Goal: Find specific page/section: Find specific page/section

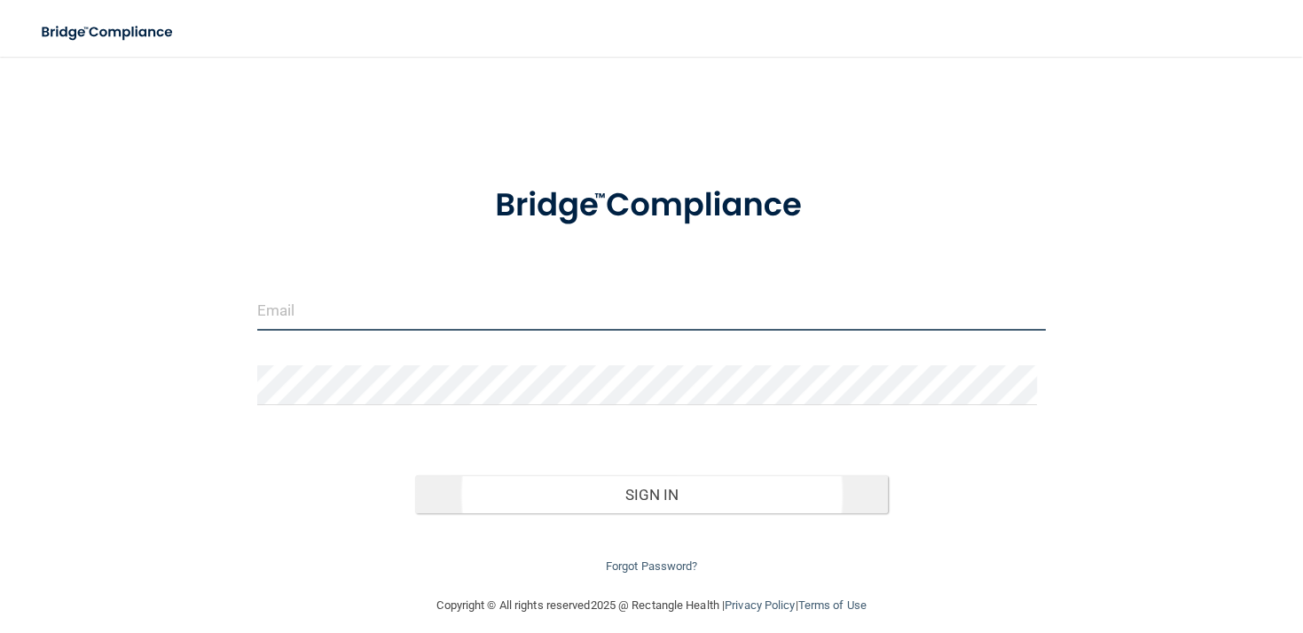
type input "[EMAIL_ADDRESS][DOMAIN_NAME]"
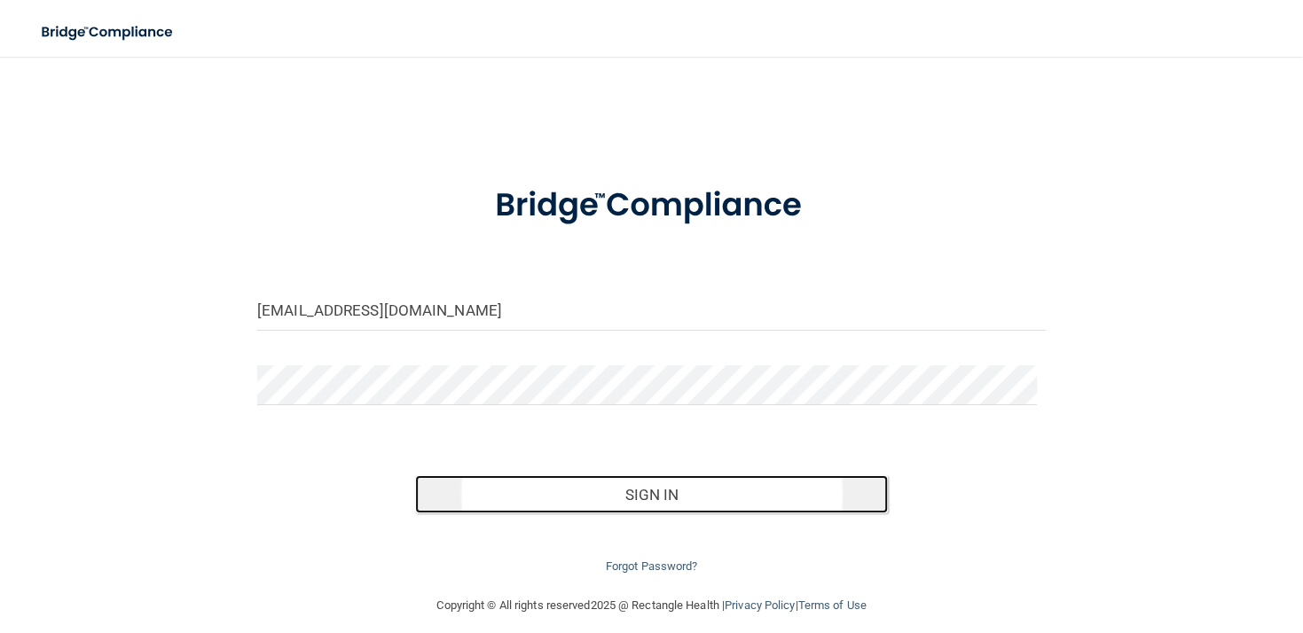
click at [615, 505] on button "Sign In" at bounding box center [651, 494] width 473 height 39
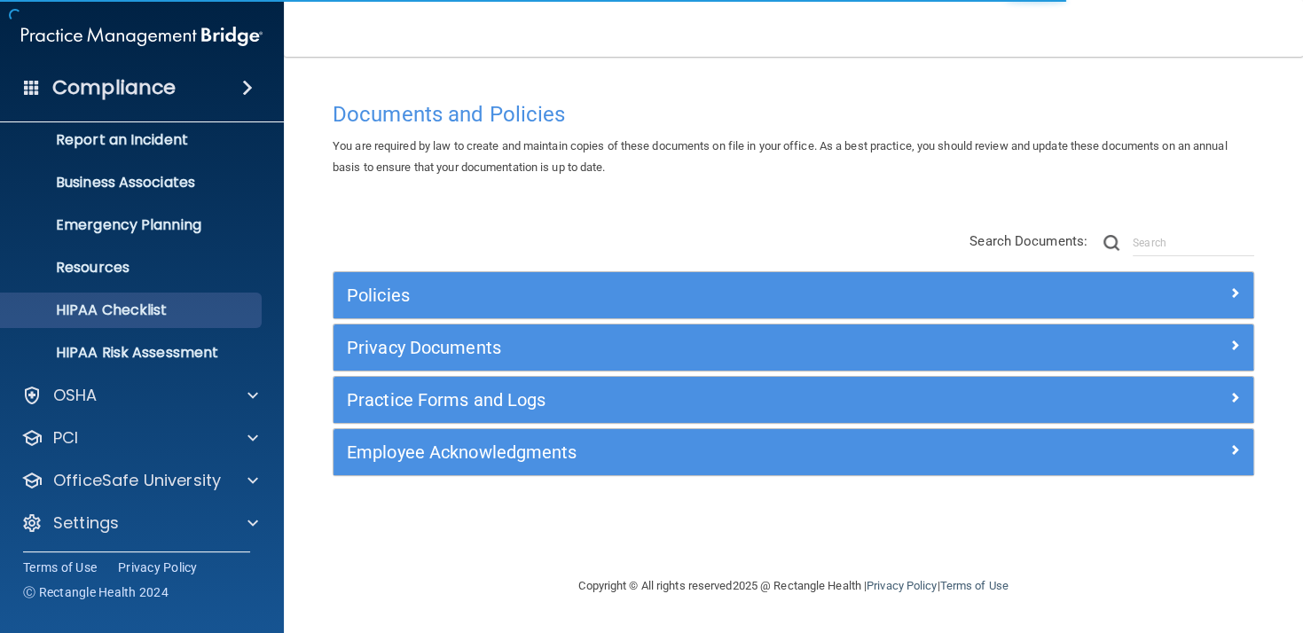
scroll to position [102, 0]
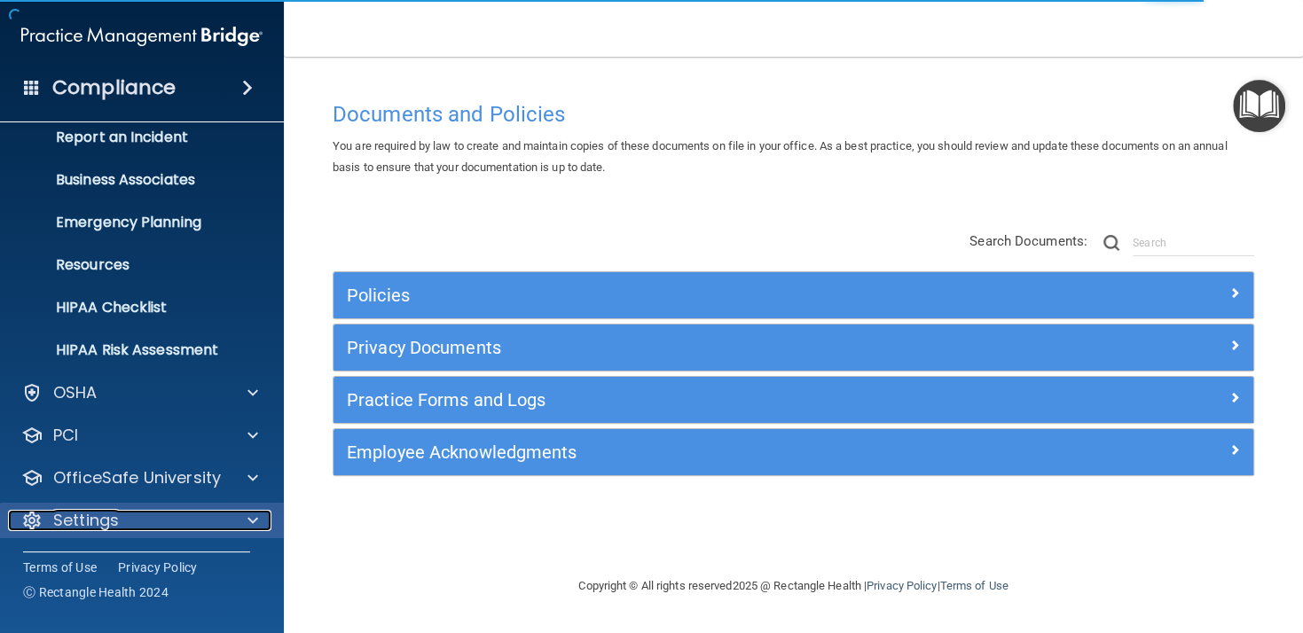
click at [127, 521] on div "Settings" at bounding box center [118, 520] width 220 height 21
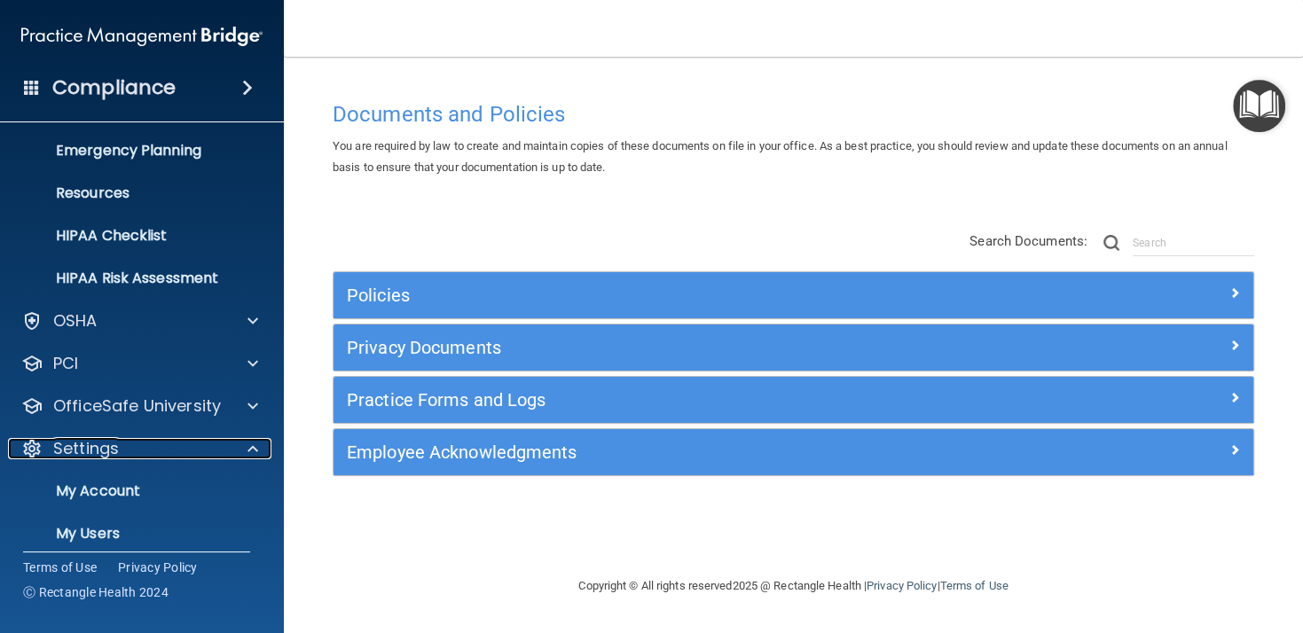
scroll to position [271, 0]
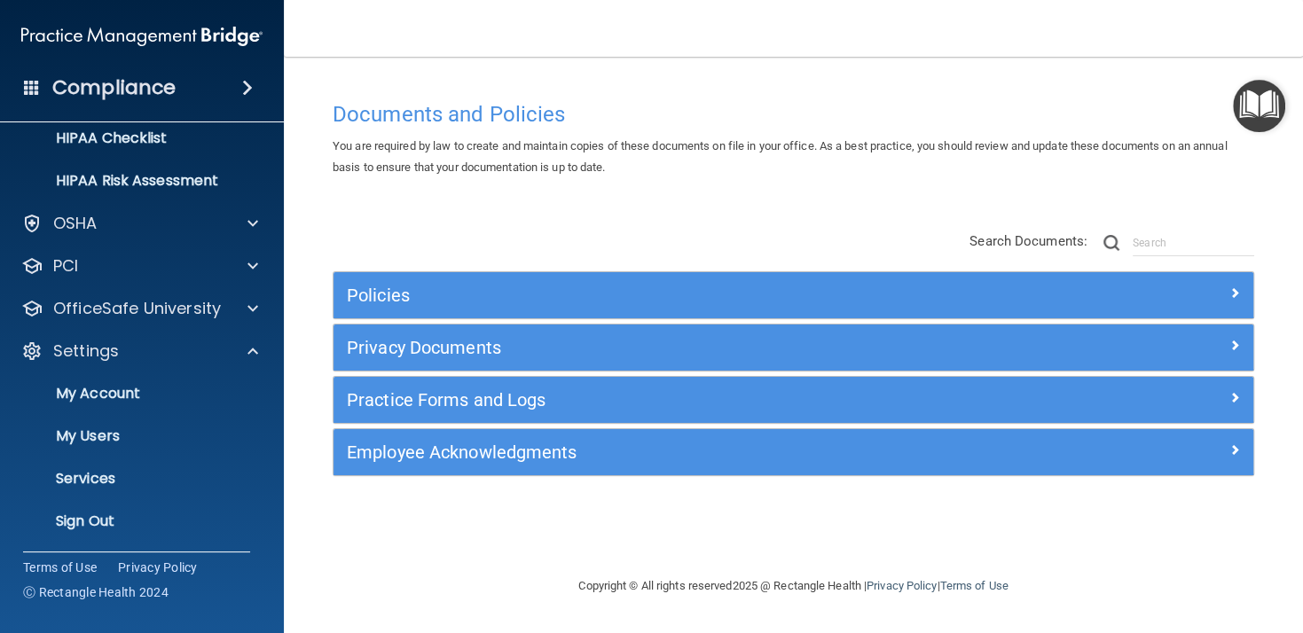
click at [909, 31] on nav "Toggle navigation [PERSON_NAME] [EMAIL_ADDRESS][DOMAIN_NAME] Manage My Enterpri…" at bounding box center [793, 28] width 1019 height 57
click at [824, 35] on nav "Toggle navigation [PERSON_NAME] [EMAIL_ADDRESS][DOMAIN_NAME] Manage My Enterpri…" at bounding box center [793, 28] width 1019 height 57
click at [74, 481] on p "Services" at bounding box center [133, 479] width 242 height 18
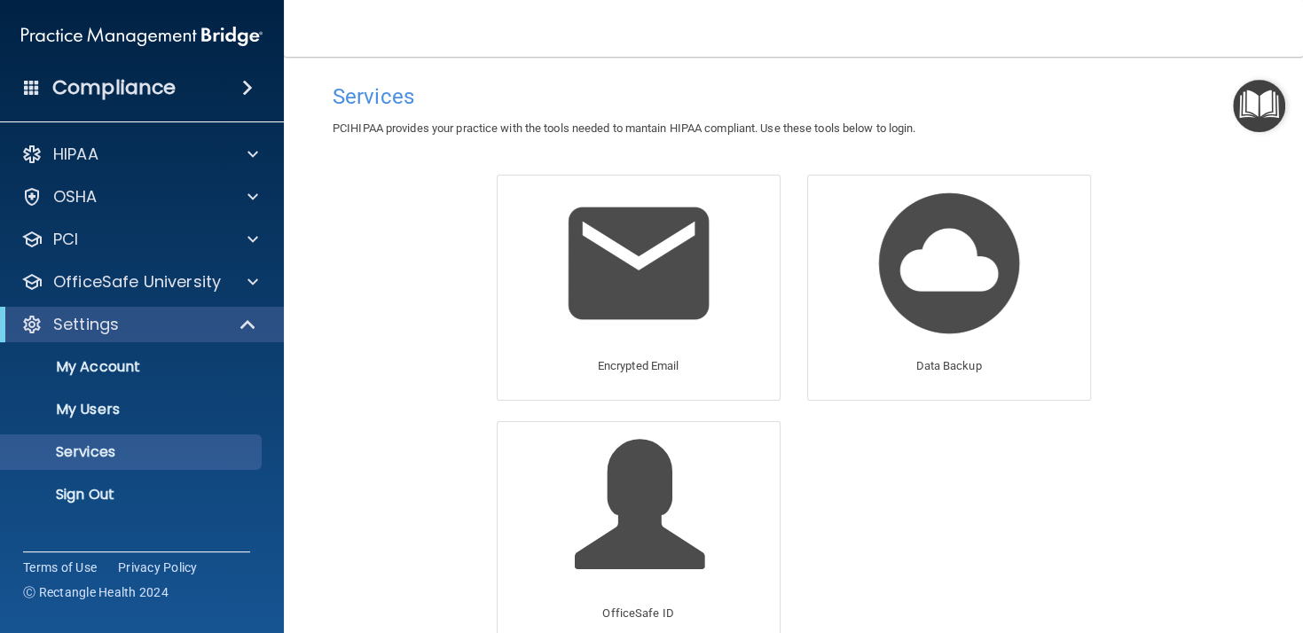
click at [145, 95] on h4 "Compliance" at bounding box center [113, 87] width 123 height 25
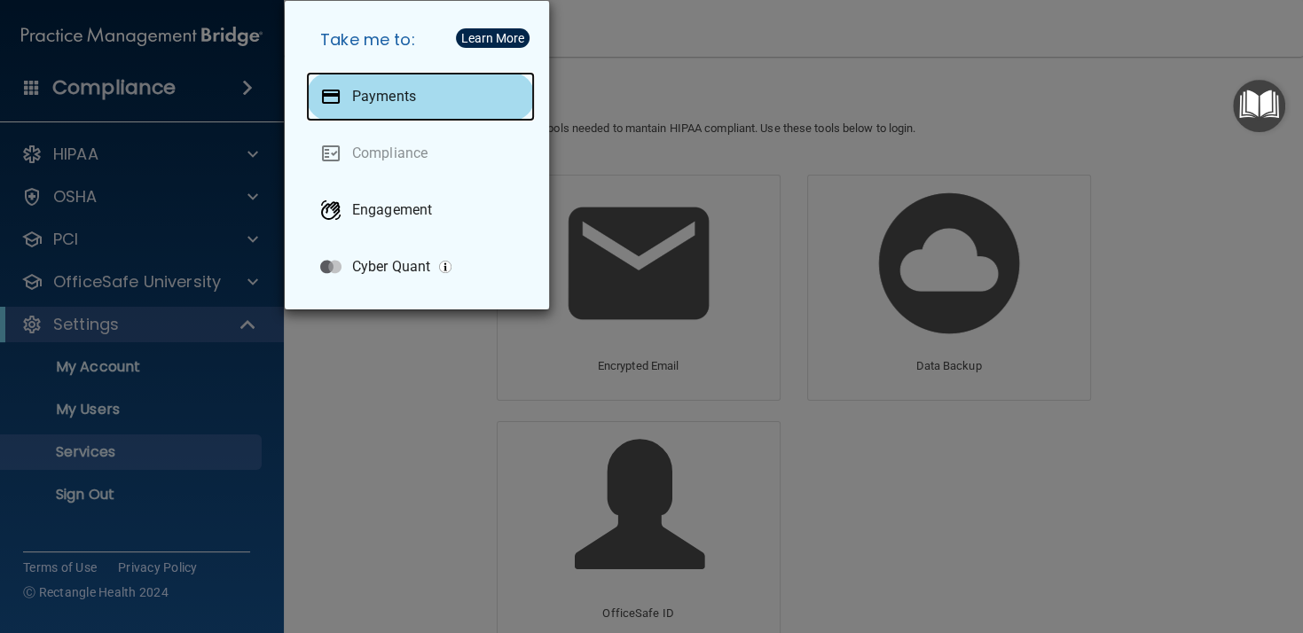
click at [392, 97] on p "Payments" at bounding box center [384, 97] width 64 height 18
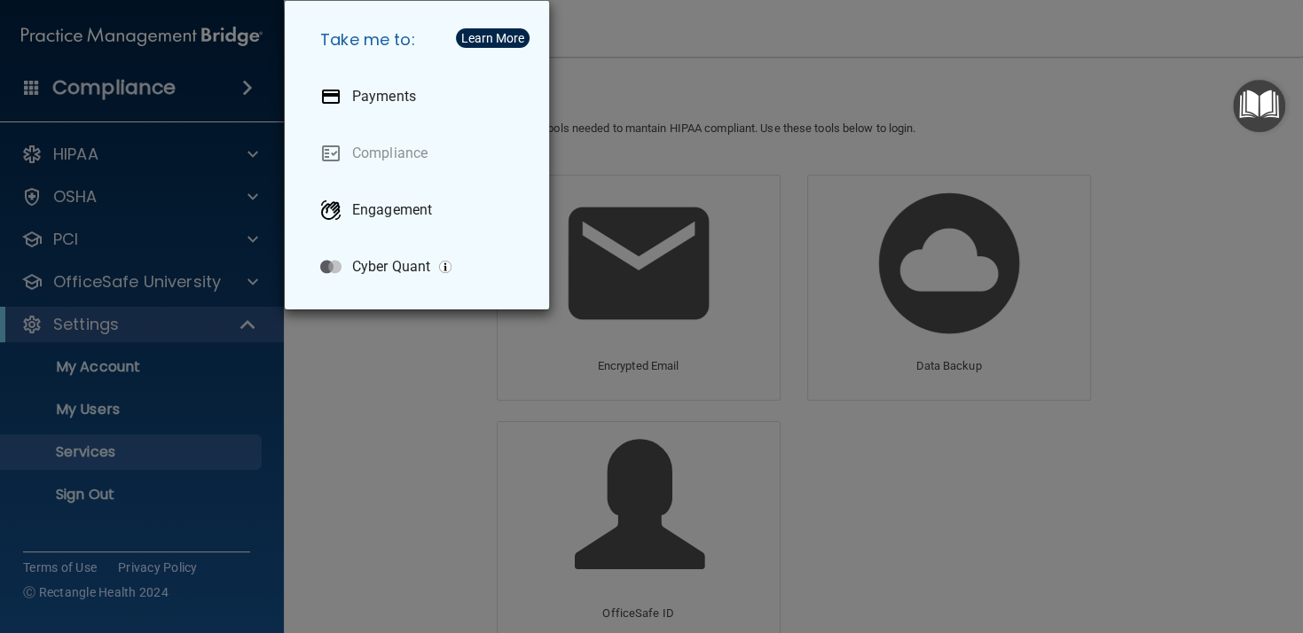
click at [649, 38] on div "Take me to: Payments Compliance Engagement Cyber Quant" at bounding box center [651, 316] width 1303 height 633
